Goal: Transaction & Acquisition: Purchase product/service

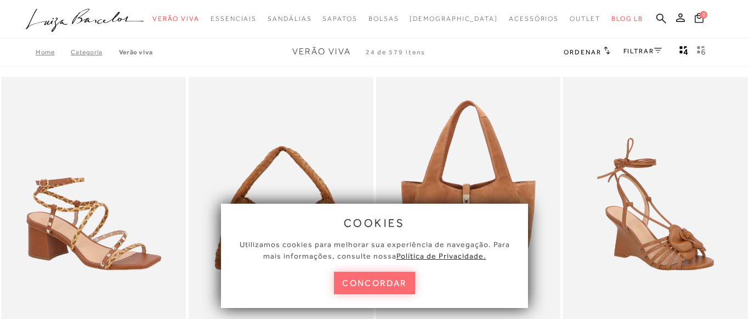
click at [382, 283] on button "concordar" at bounding box center [374, 282] width 81 height 22
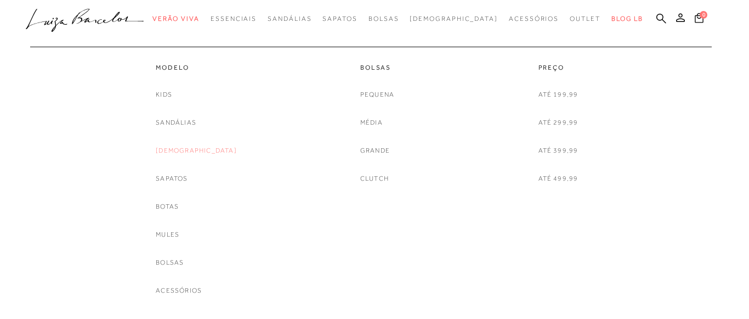
click at [194, 153] on link "[DEMOGRAPHIC_DATA]" at bounding box center [196, 151] width 81 height 12
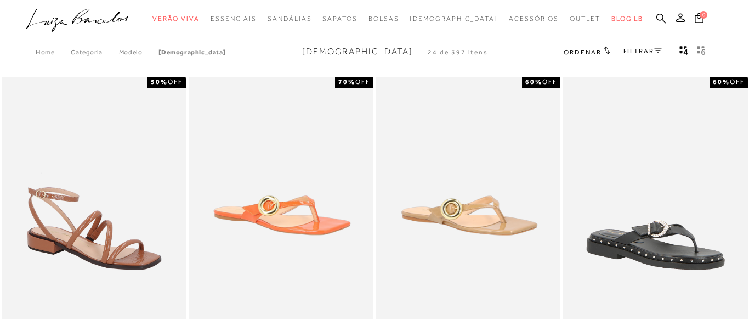
click at [656, 51] on icon at bounding box center [658, 50] width 8 height 5
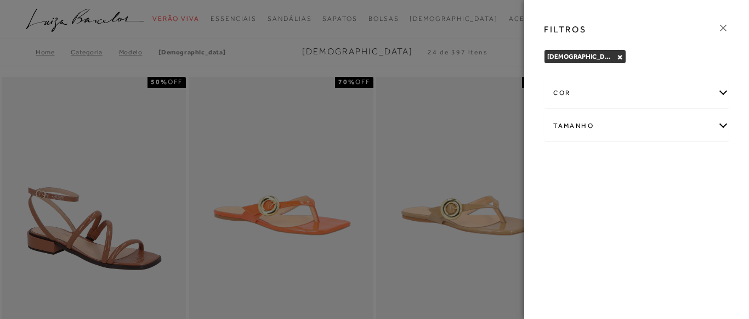
click at [718, 128] on div "Tamanho" at bounding box center [636, 125] width 184 height 29
click at [672, 162] on span "35" at bounding box center [664, 161] width 16 height 8
click at [665, 162] on input "35" at bounding box center [659, 162] width 11 height 11
checkbox input "true"
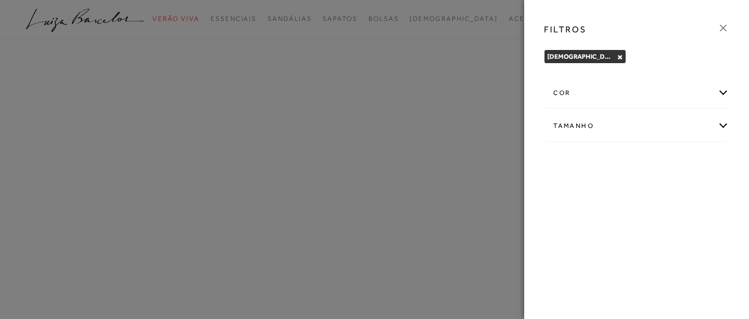
click at [727, 26] on icon at bounding box center [723, 28] width 12 height 12
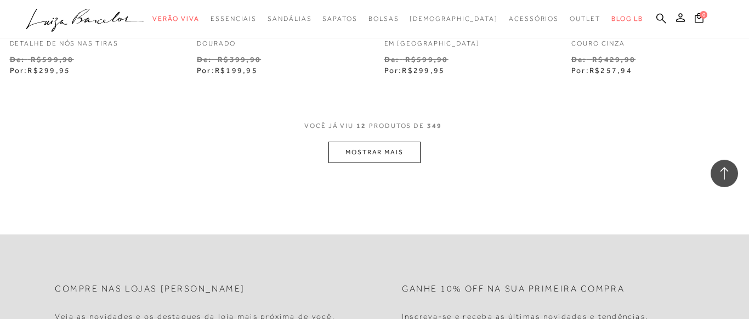
scroll to position [1119, 0]
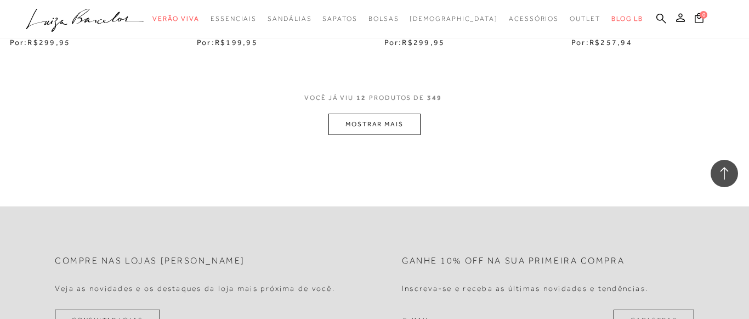
click at [387, 129] on button "MOSTRAR MAIS" at bounding box center [374, 124] width 92 height 21
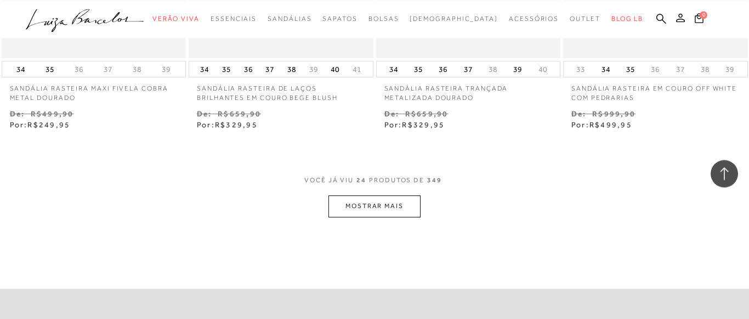
scroll to position [2125, 0]
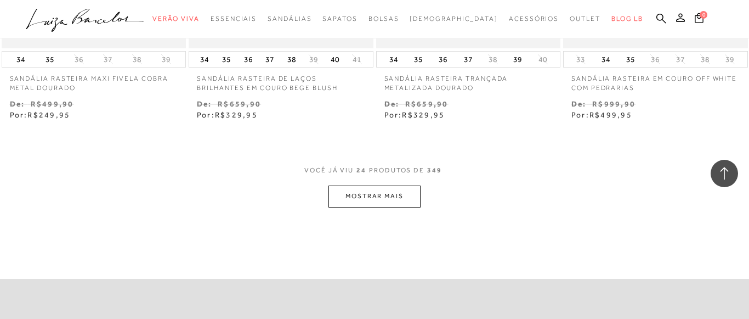
click at [384, 195] on button "MOSTRAR MAIS" at bounding box center [374, 195] width 92 height 21
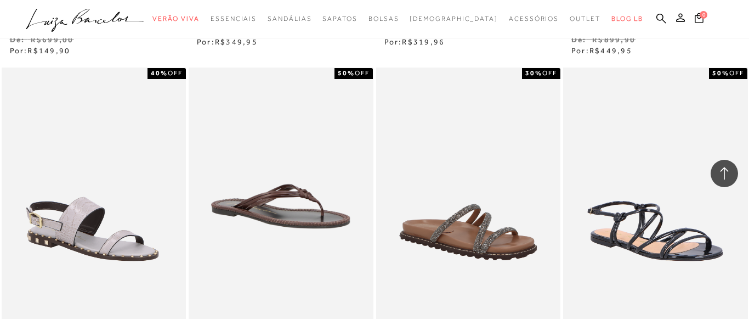
scroll to position [3132, 0]
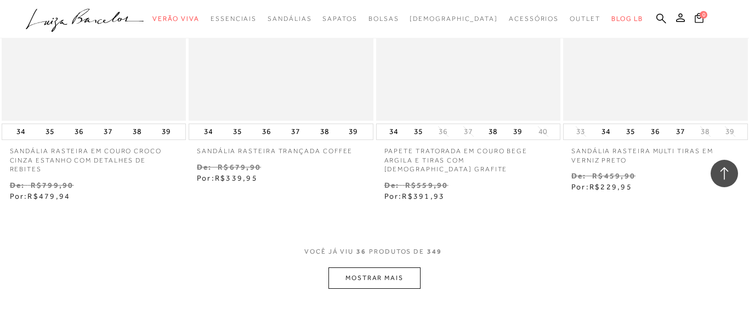
click at [383, 276] on button "MOSTRAR MAIS" at bounding box center [374, 277] width 92 height 21
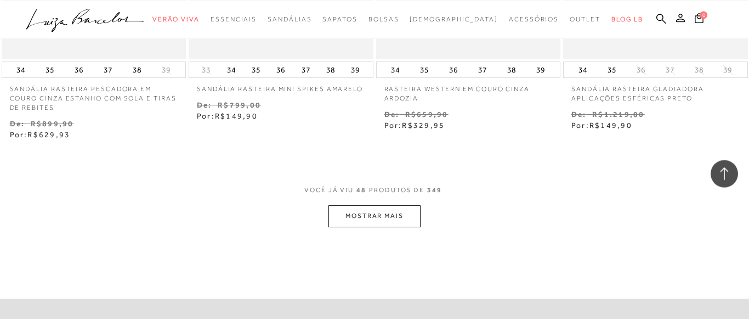
scroll to position [4307, 0]
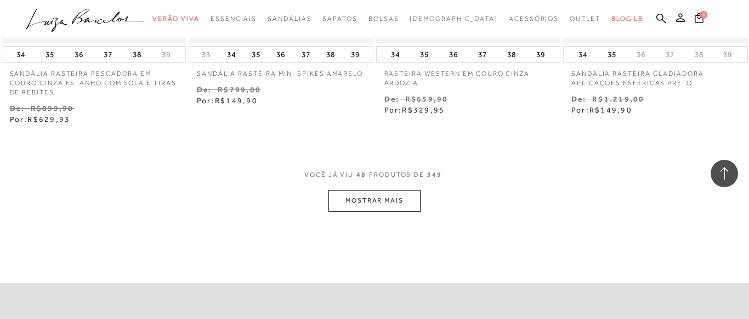
click at [411, 196] on button "MOSTRAR MAIS" at bounding box center [374, 200] width 92 height 21
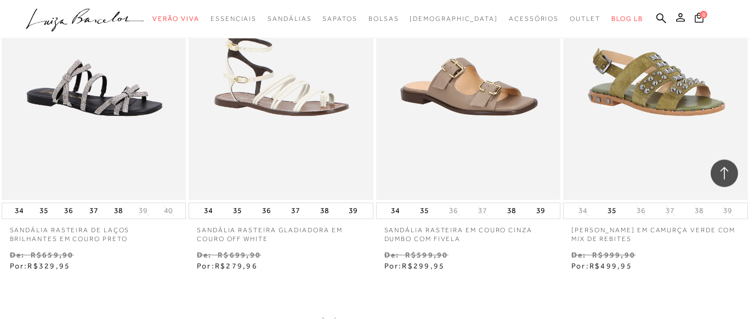
scroll to position [5313, 0]
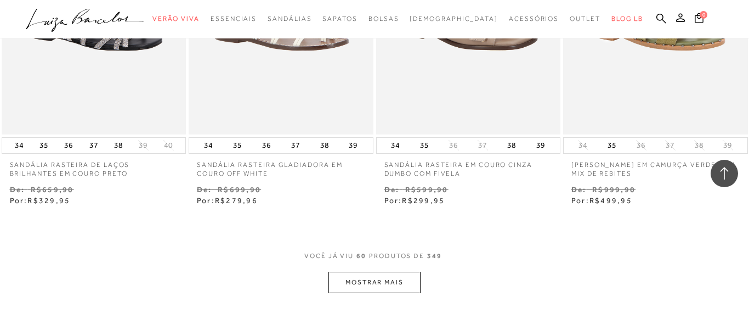
click at [395, 289] on button "MOSTRAR MAIS" at bounding box center [374, 281] width 92 height 21
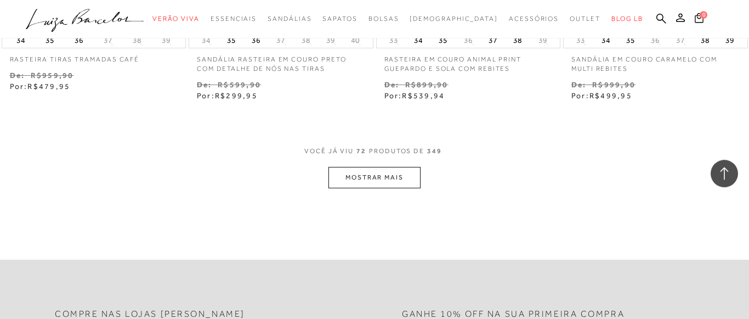
scroll to position [6544, 0]
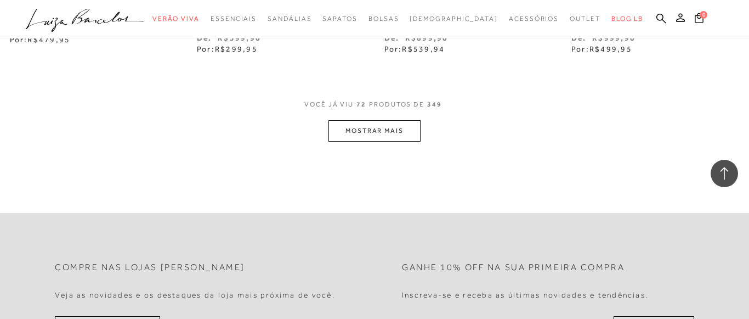
click at [391, 134] on button "MOSTRAR MAIS" at bounding box center [374, 130] width 92 height 21
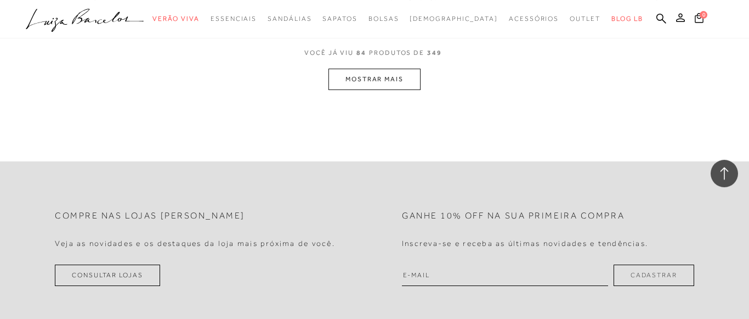
scroll to position [7662, 0]
click at [372, 77] on button "MOSTRAR MAIS" at bounding box center [374, 81] width 92 height 21
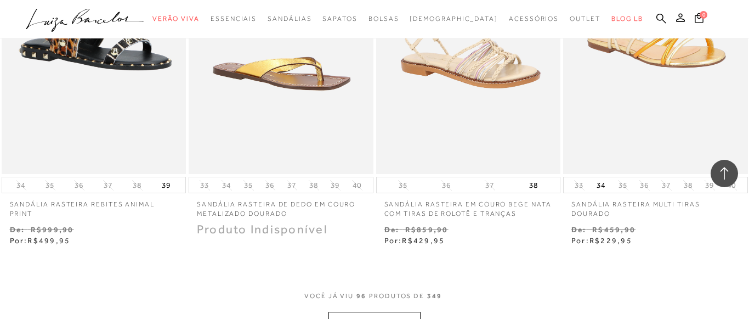
scroll to position [8613, 0]
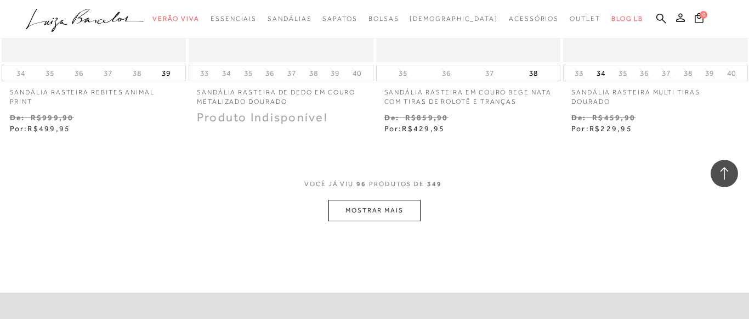
click at [390, 203] on button "MOSTRAR MAIS" at bounding box center [374, 210] width 92 height 21
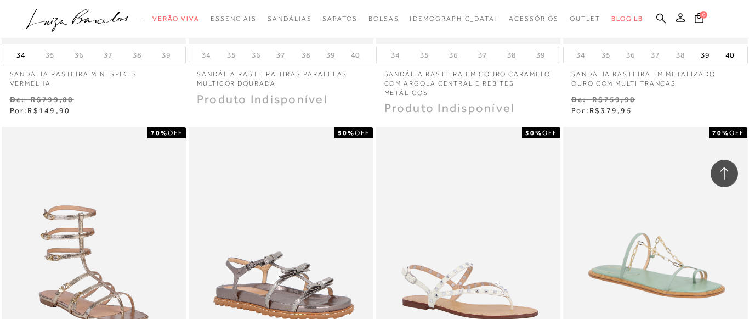
scroll to position [9284, 0]
